Goal: Task Accomplishment & Management: Complete application form

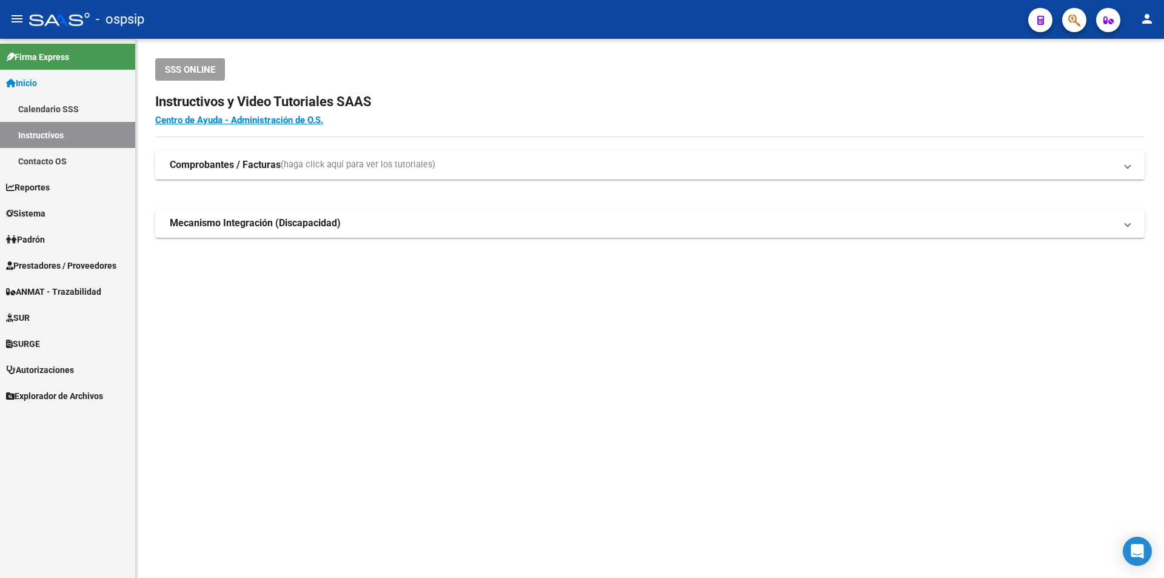
click at [336, 171] on span "(haga click aquí para ver los tutoriales)" at bounding box center [358, 164] width 155 height 13
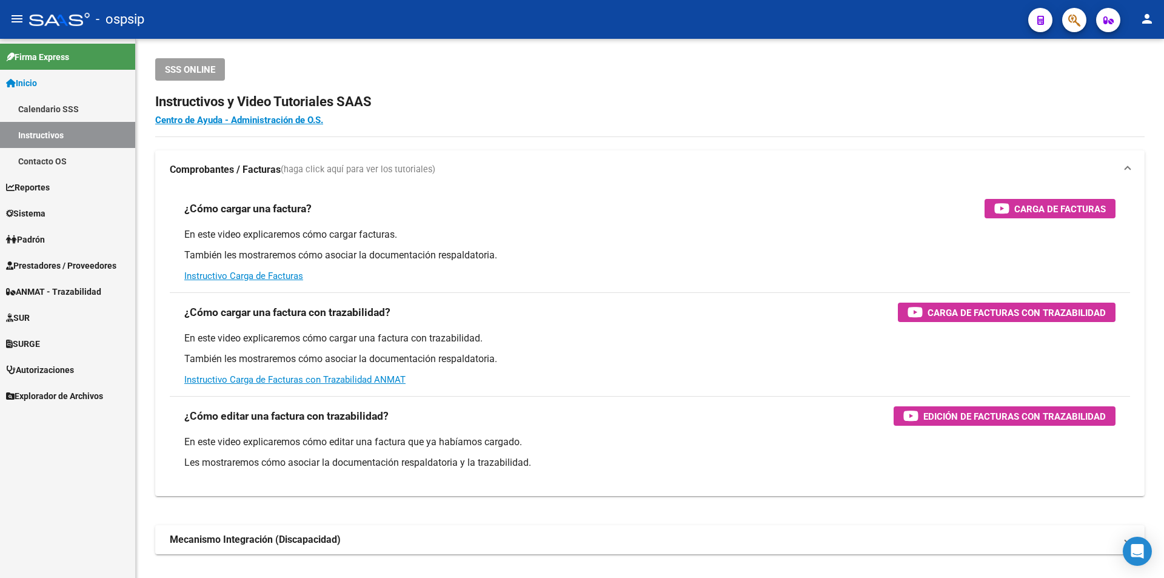
click at [79, 266] on span "Prestadores / Proveedores" at bounding box center [61, 265] width 110 height 13
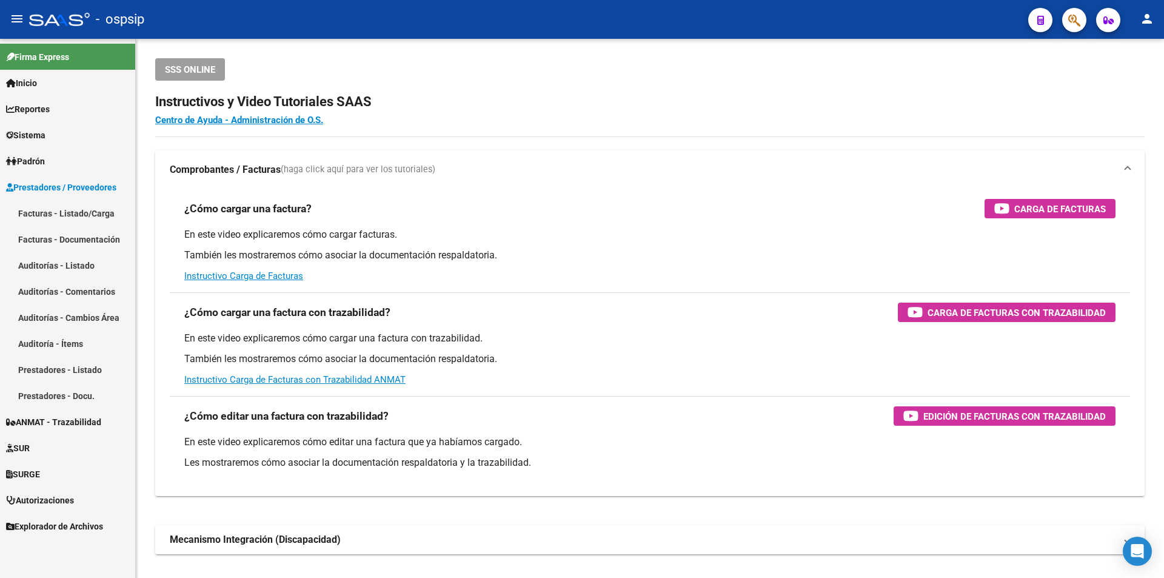
click at [93, 206] on link "Facturas - Listado/Carga" at bounding box center [67, 213] width 135 height 26
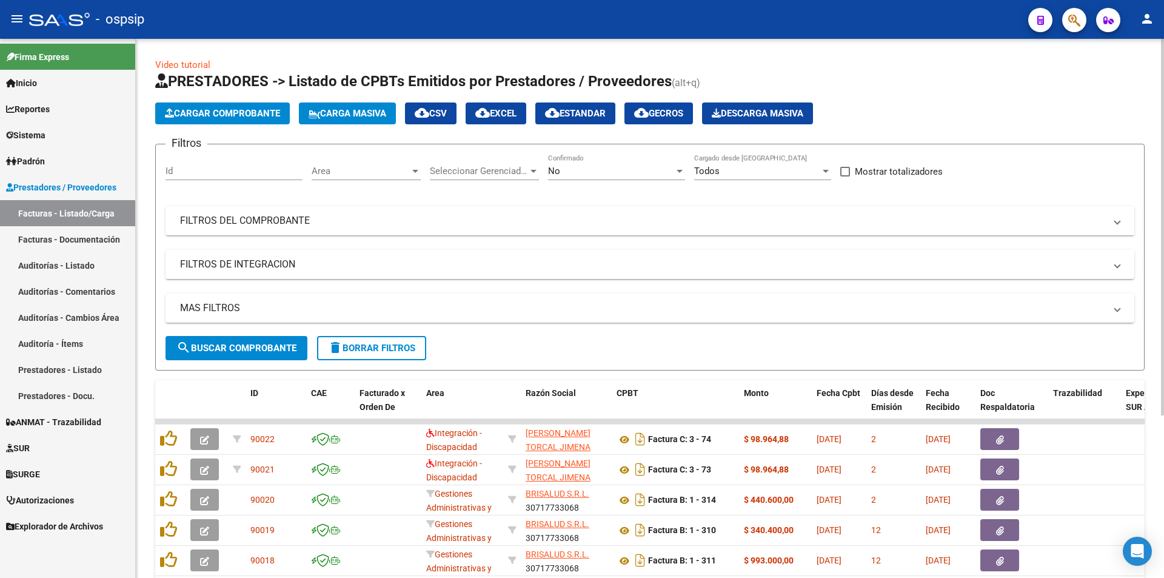
click at [663, 172] on div "No" at bounding box center [611, 171] width 126 height 11
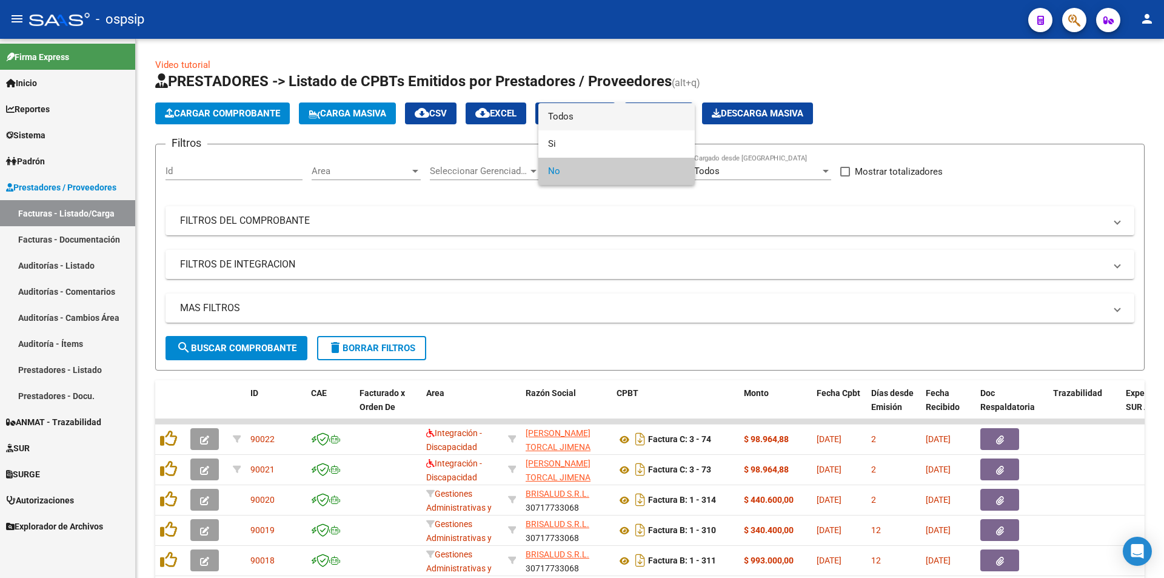
click at [582, 112] on span "Todos" at bounding box center [616, 116] width 137 height 27
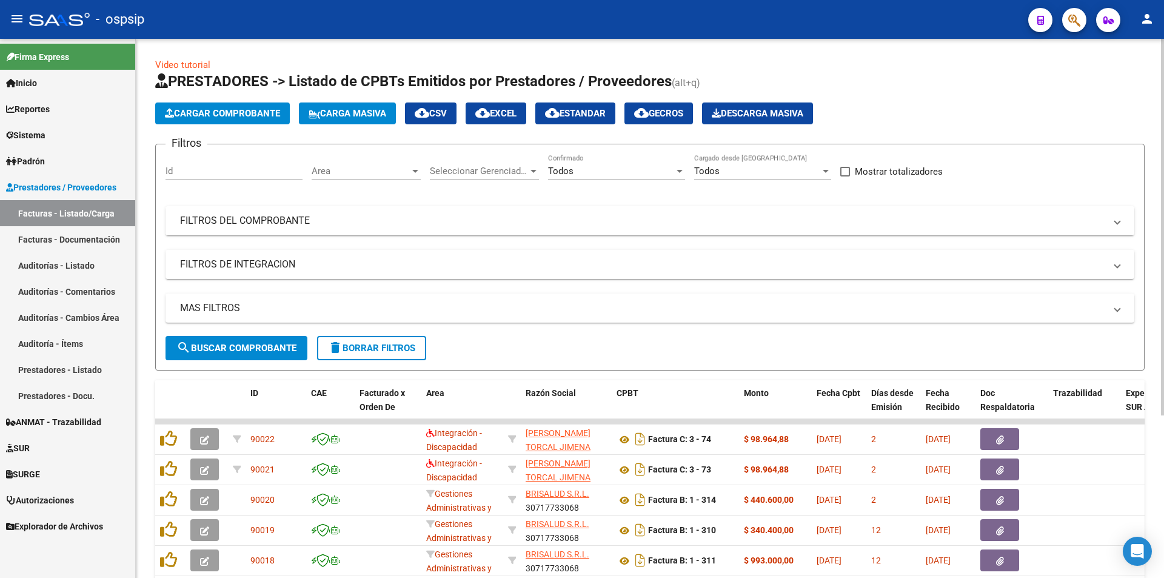
click at [280, 217] on mat-panel-title "FILTROS DEL COMPROBANTE" at bounding box center [642, 220] width 925 height 13
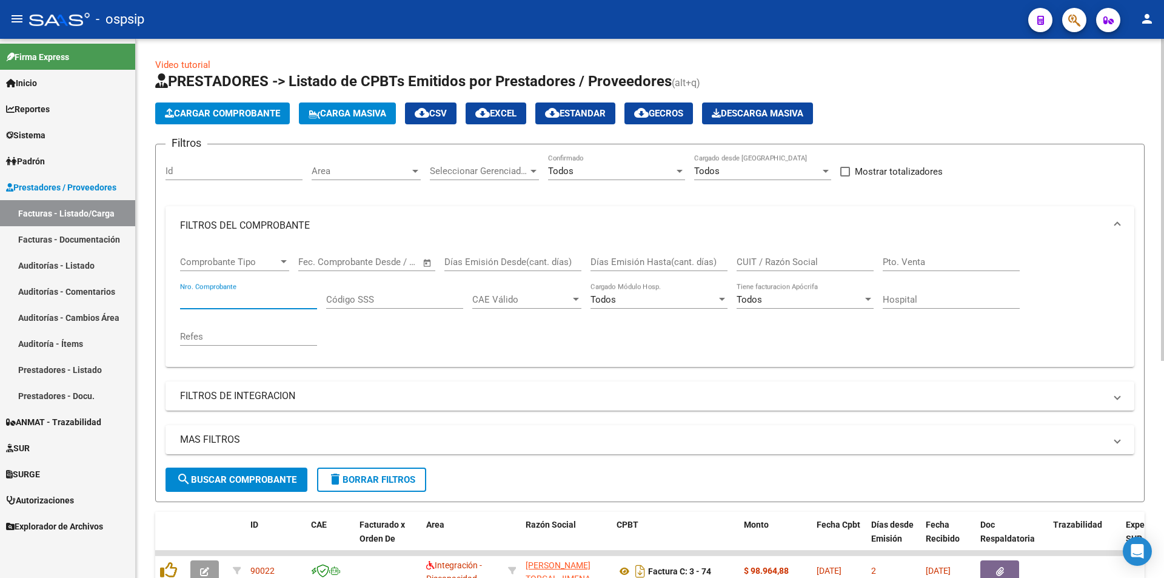
click at [215, 298] on input "Nro. Comprobante" at bounding box center [248, 299] width 137 height 11
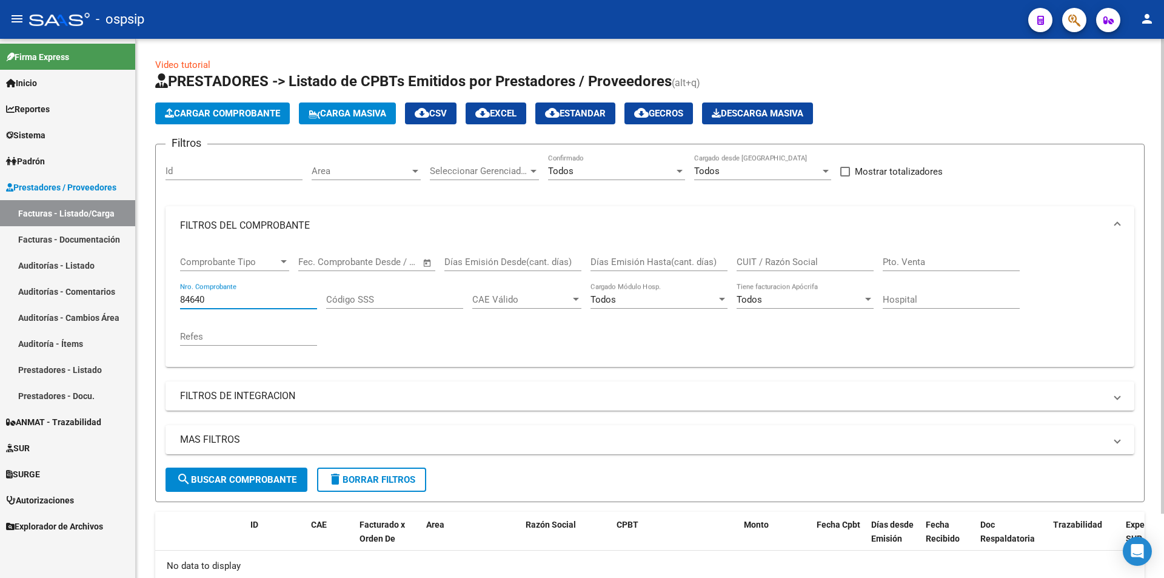
type input "84640"
click at [217, 107] on button "Cargar Comprobante" at bounding box center [222, 113] width 135 height 22
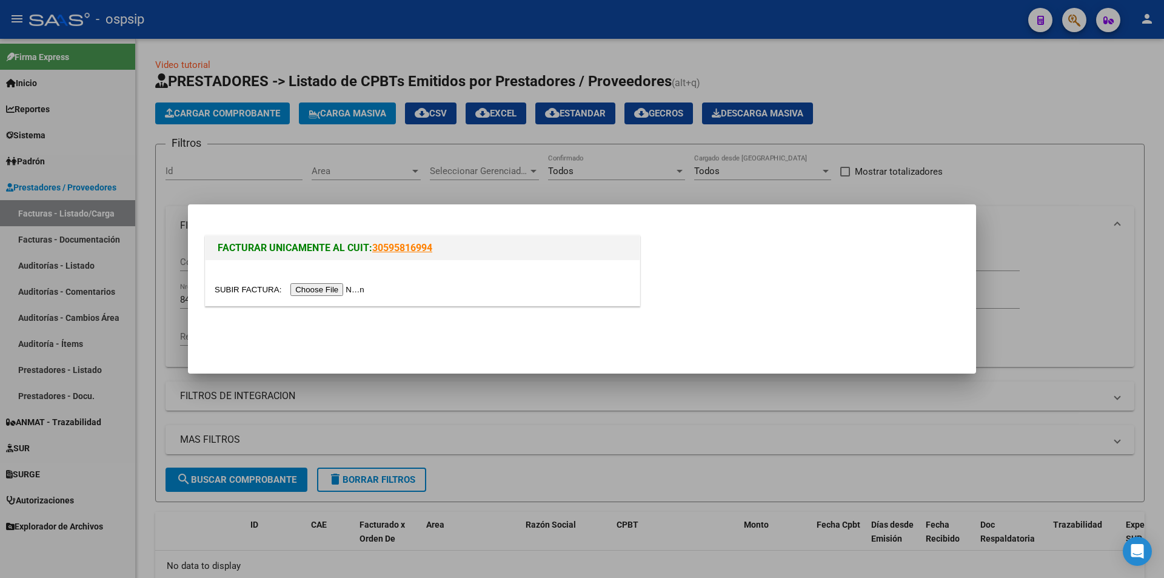
click at [340, 291] on input "file" at bounding box center [291, 289] width 153 height 13
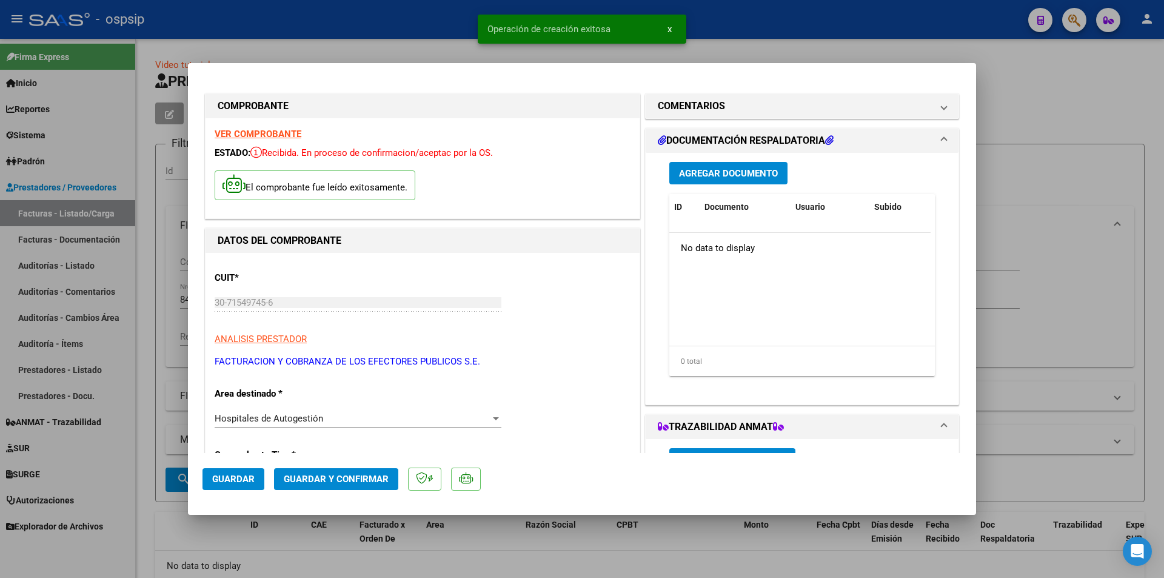
click at [226, 479] on span "Guardar" at bounding box center [233, 479] width 42 height 11
click at [1078, 271] on div at bounding box center [582, 289] width 1164 height 578
type input "$ 0,00"
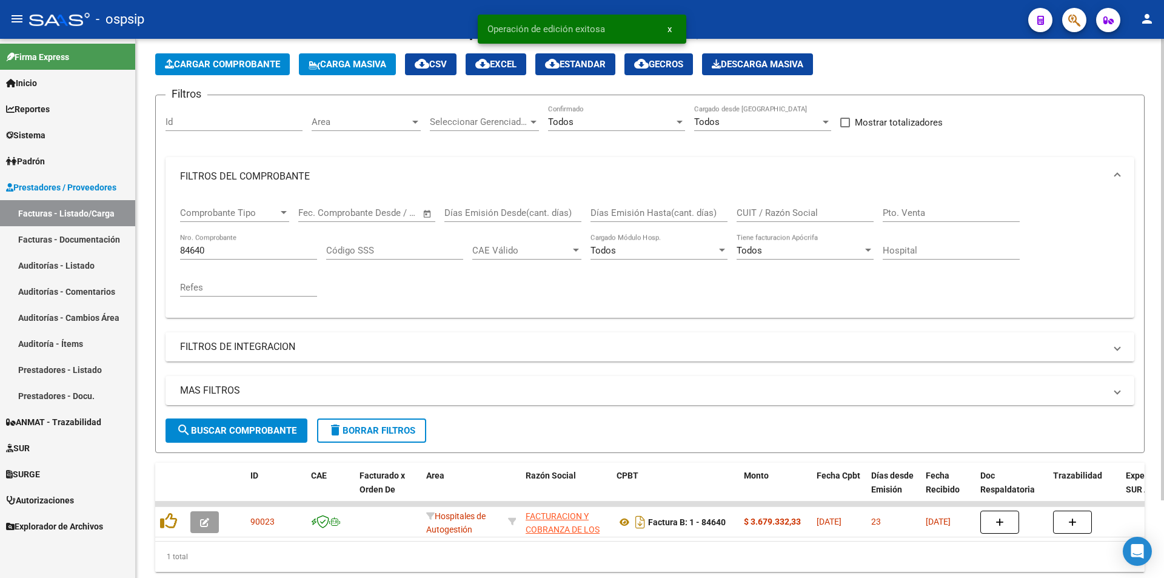
scroll to position [91, 0]
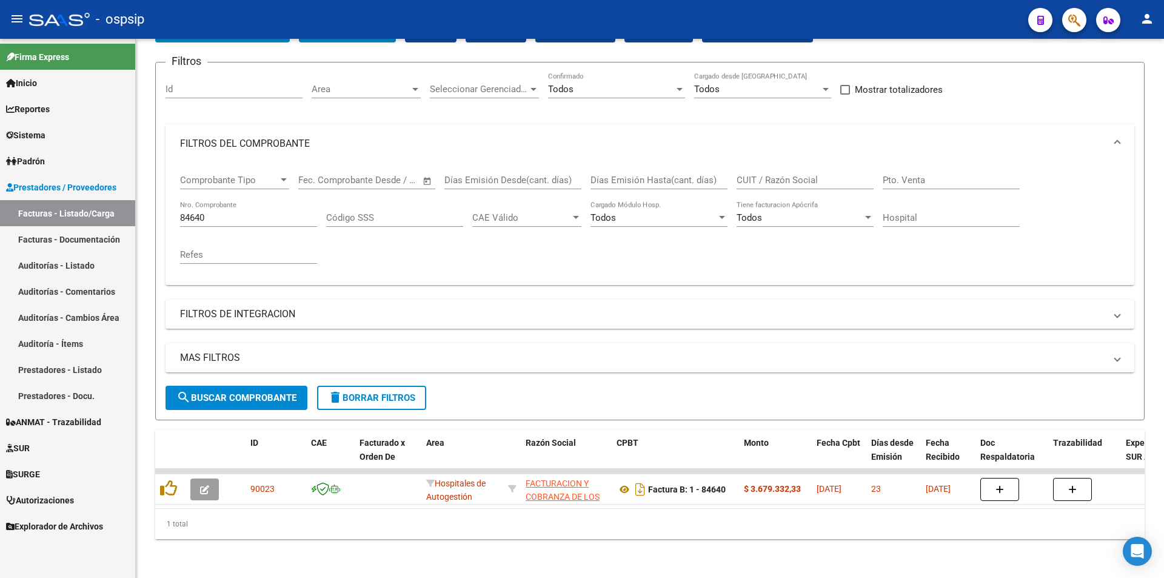
click at [1072, 9] on span "button" at bounding box center [1074, 20] width 12 height 25
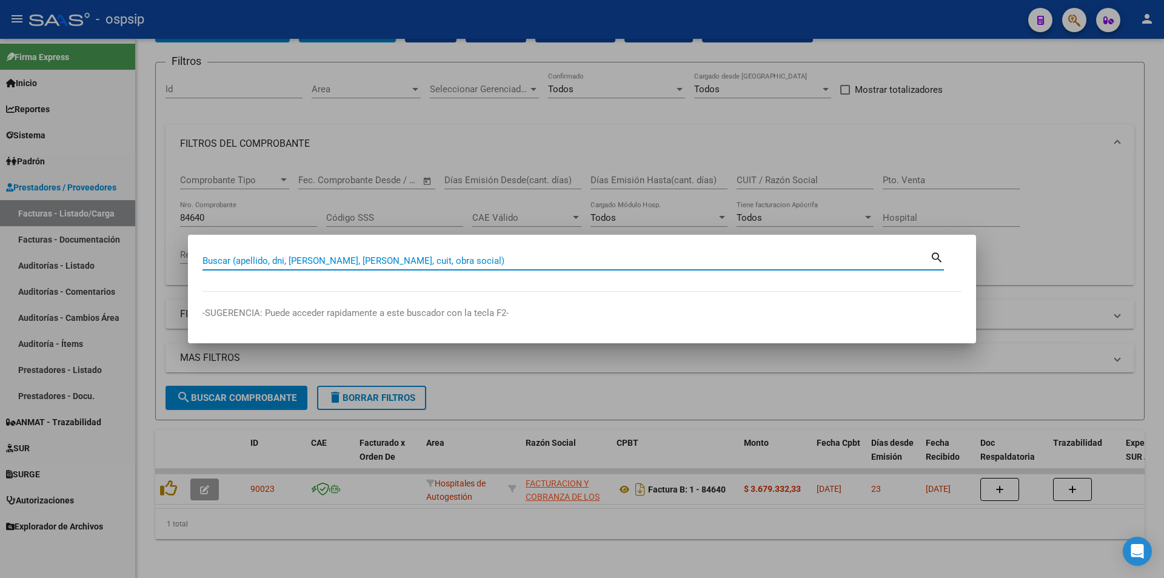
paste input "36367138"
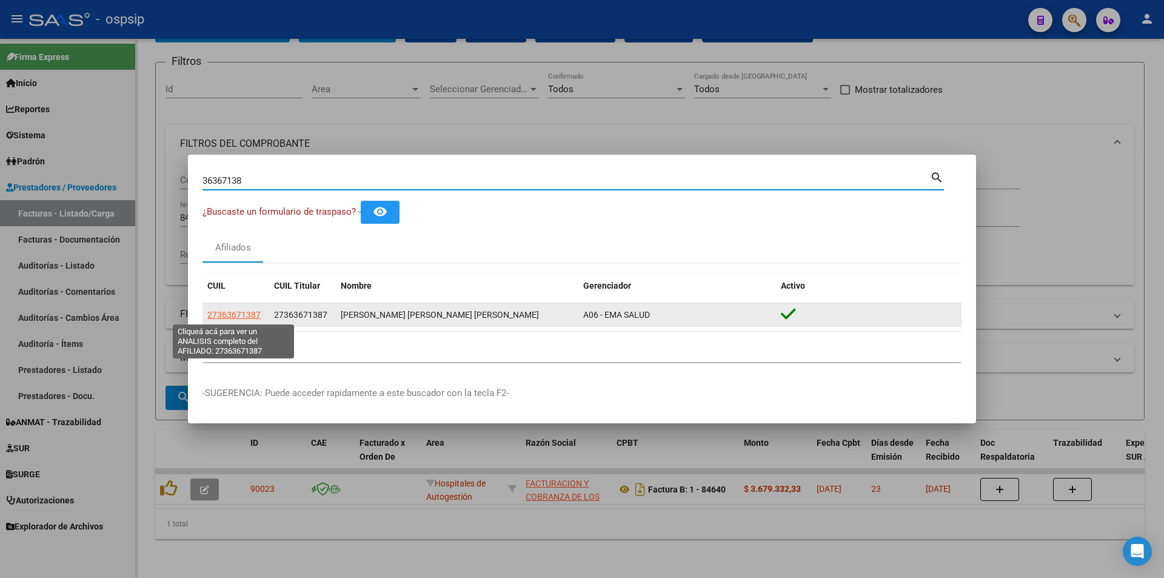
click at [246, 318] on span "27363671387" at bounding box center [233, 315] width 53 height 10
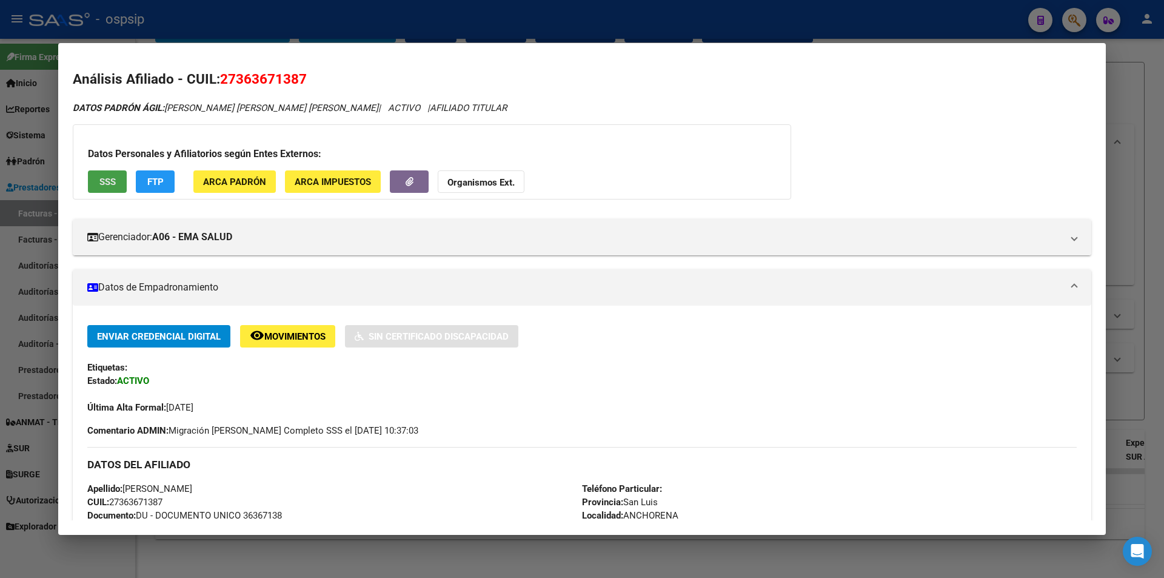
click at [110, 183] on span "SSS" at bounding box center [107, 181] width 16 height 11
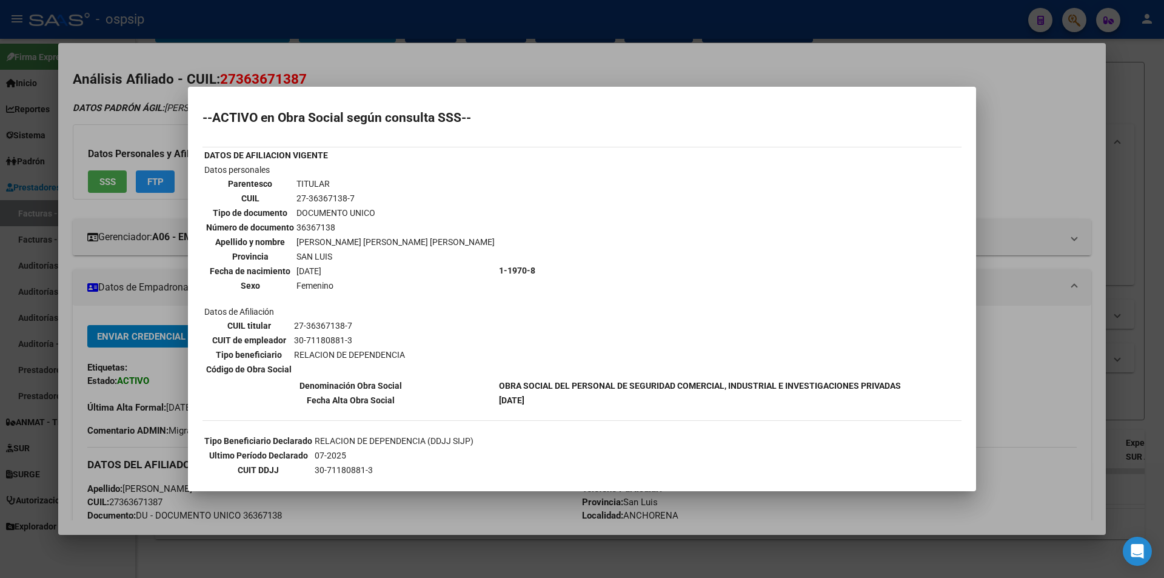
click at [427, 75] on div at bounding box center [582, 289] width 1164 height 578
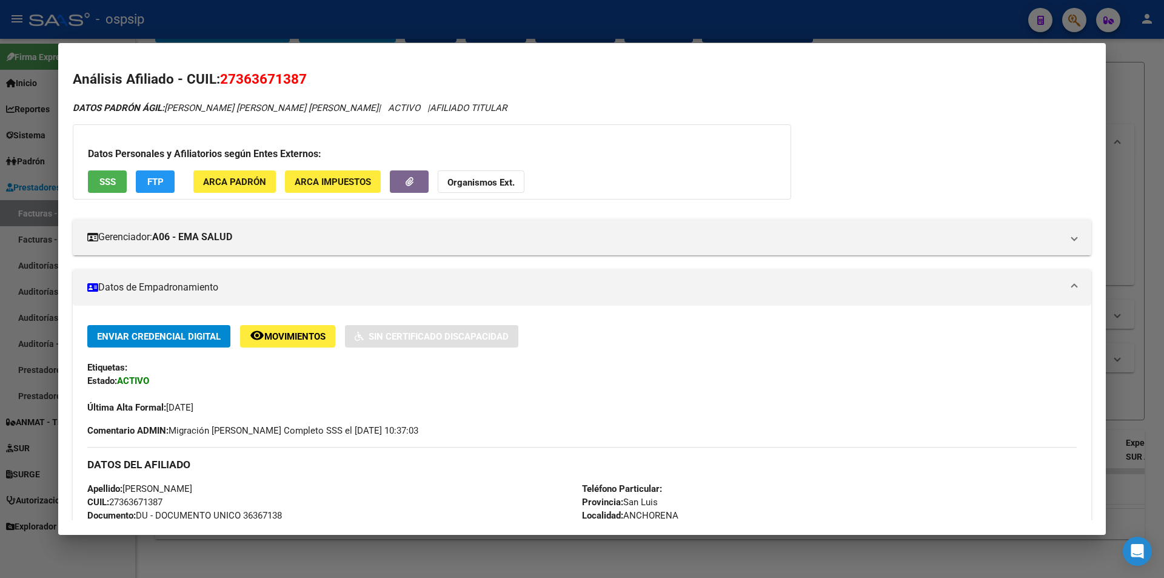
click at [409, 22] on div at bounding box center [582, 289] width 1164 height 578
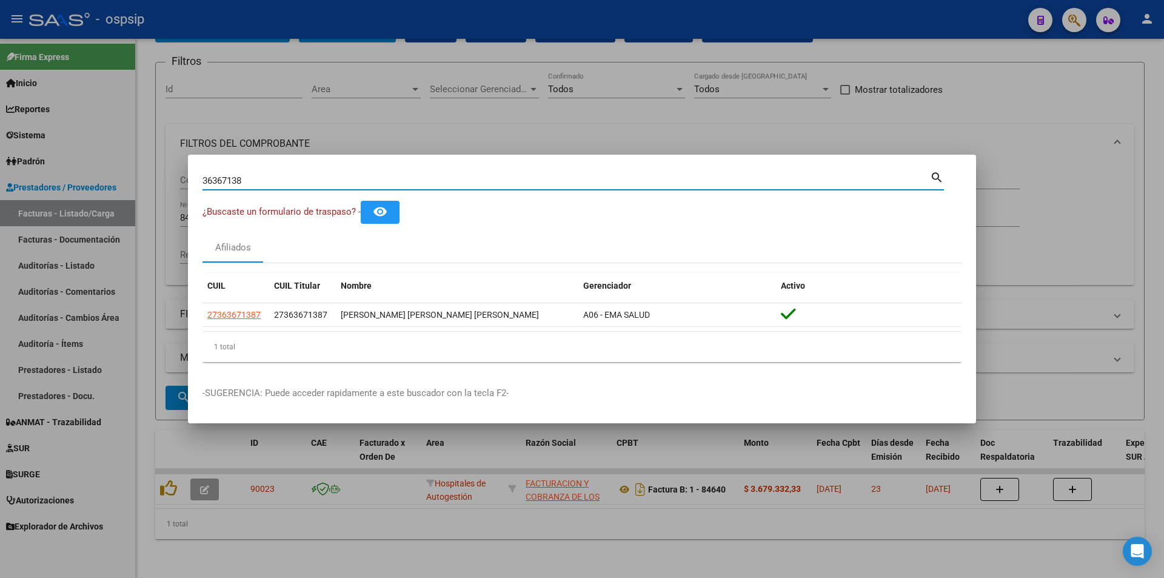
drag, startPoint x: 270, startPoint y: 177, endPoint x: 207, endPoint y: 192, distance: 64.1
click at [210, 192] on div "36367138 Buscar (apellido, dni, [PERSON_NAME], [PERSON_NAME], cuit, obra social…" at bounding box center [574, 185] width 742 height 32
type input "3"
drag, startPoint x: 221, startPoint y: 174, endPoint x: 212, endPoint y: 184, distance: 13.4
paste input "47296923"
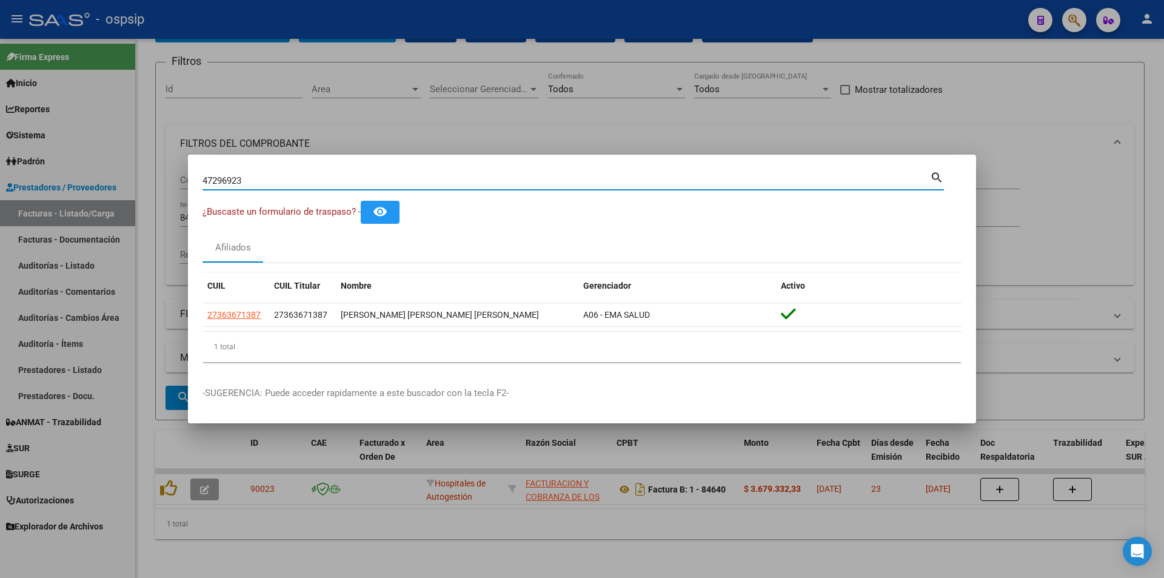
type input "47296923"
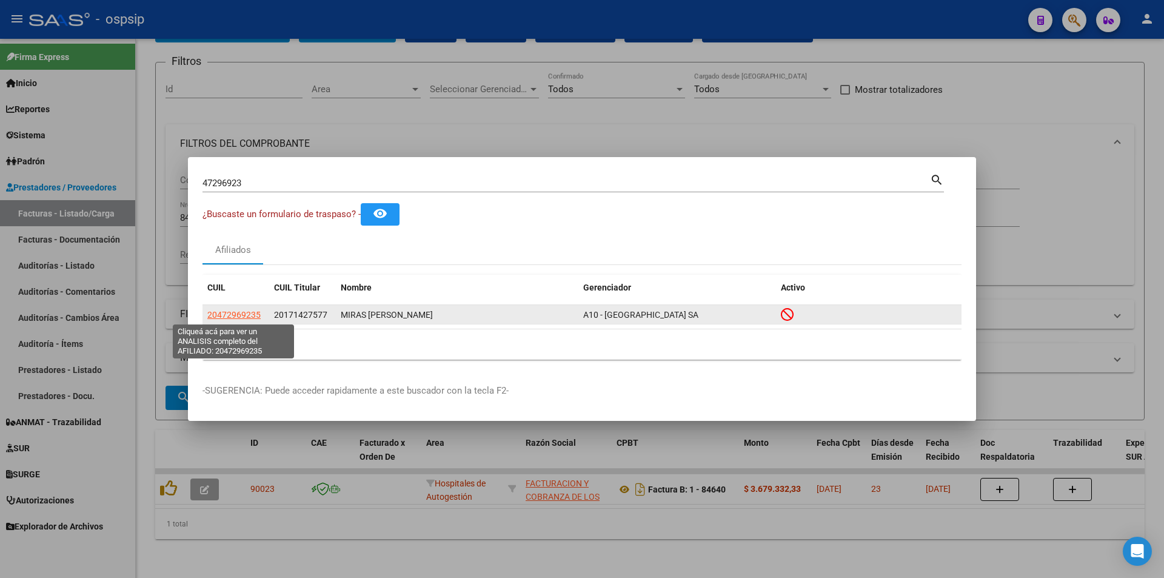
click at [225, 310] on span "20472969235" at bounding box center [233, 315] width 53 height 10
type textarea "20472969235"
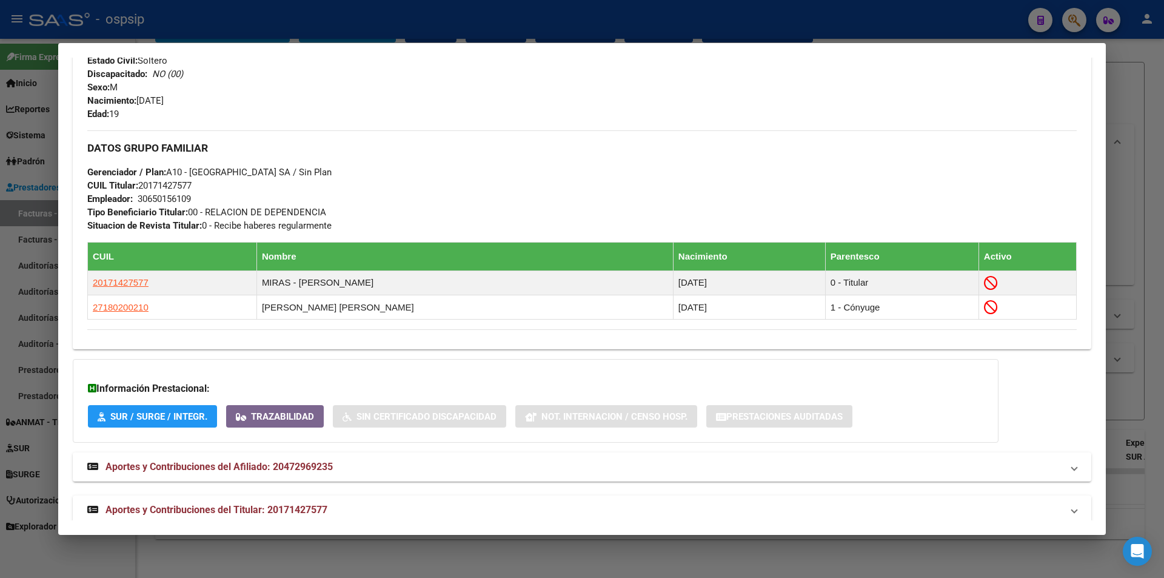
scroll to position [503, 0]
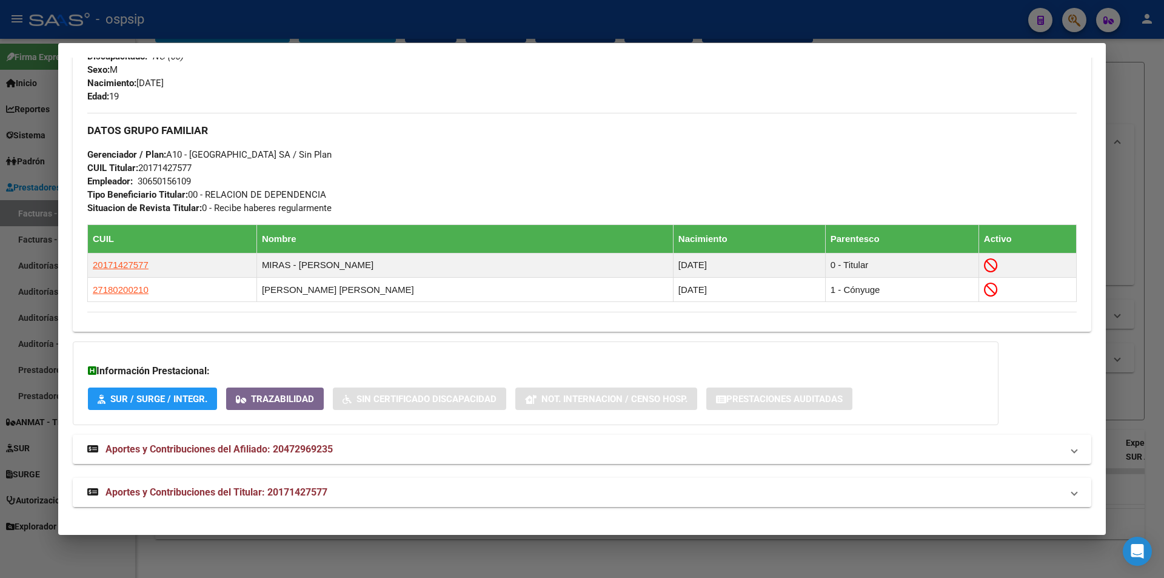
click at [374, 481] on mat-expansion-panel-header "Aportes y Contribuciones del Titular: 20171427577" at bounding box center [582, 492] width 1019 height 29
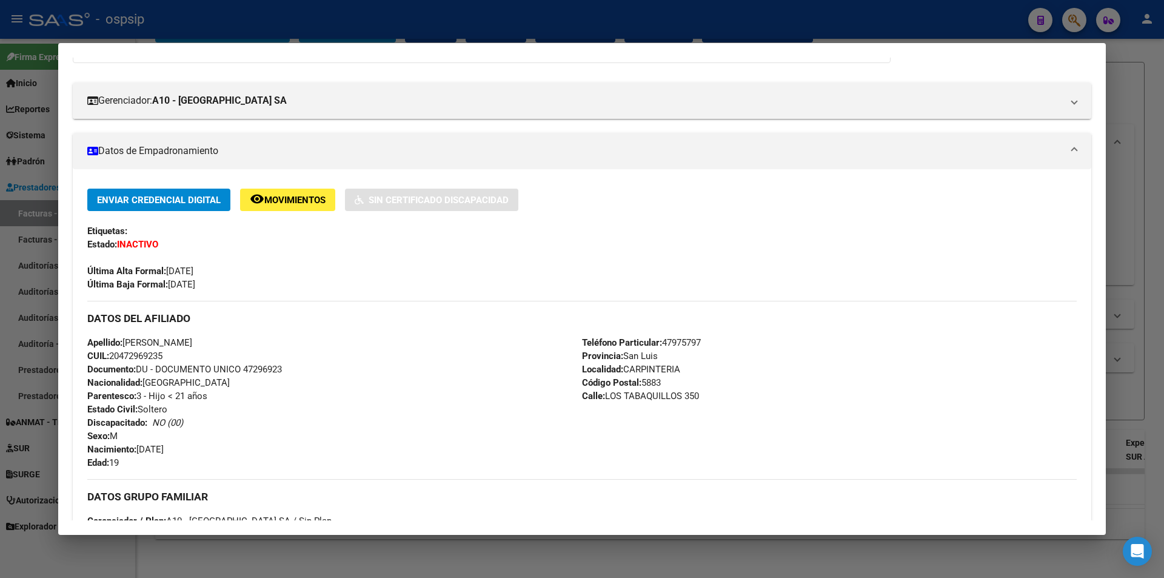
scroll to position [303, 0]
